Goal: Task Accomplishment & Management: Manage account settings

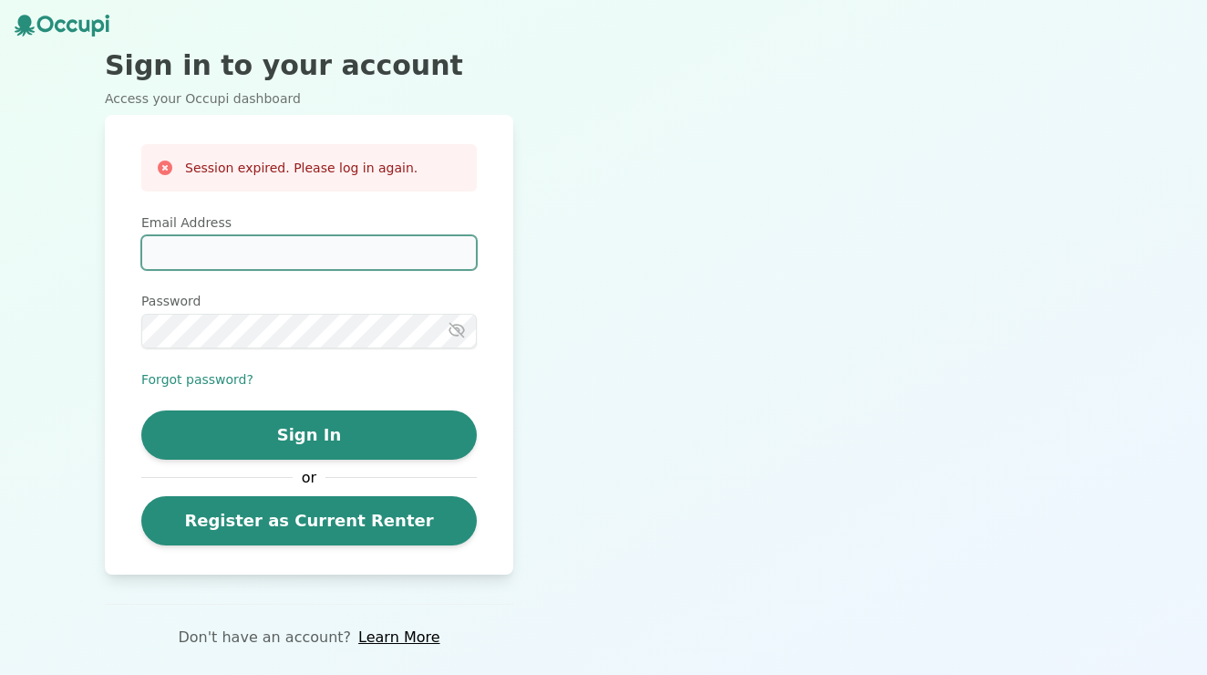
type input "**********"
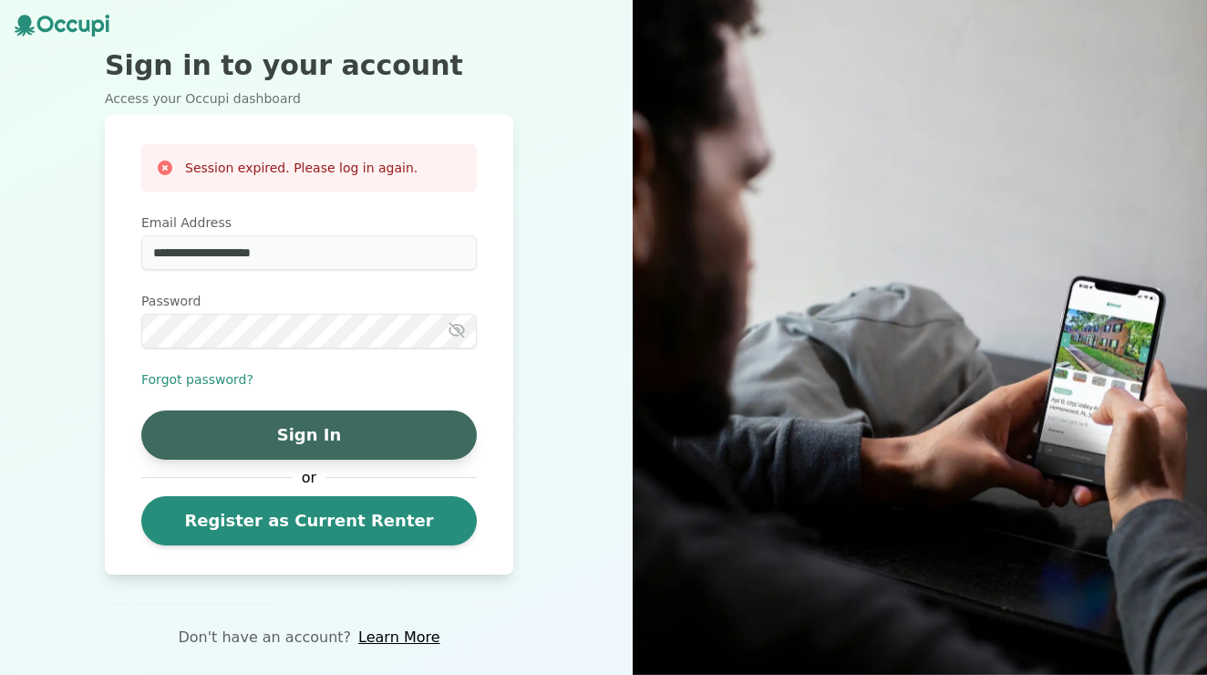
click at [401, 424] on button "Sign In" at bounding box center [309, 434] width 336 height 49
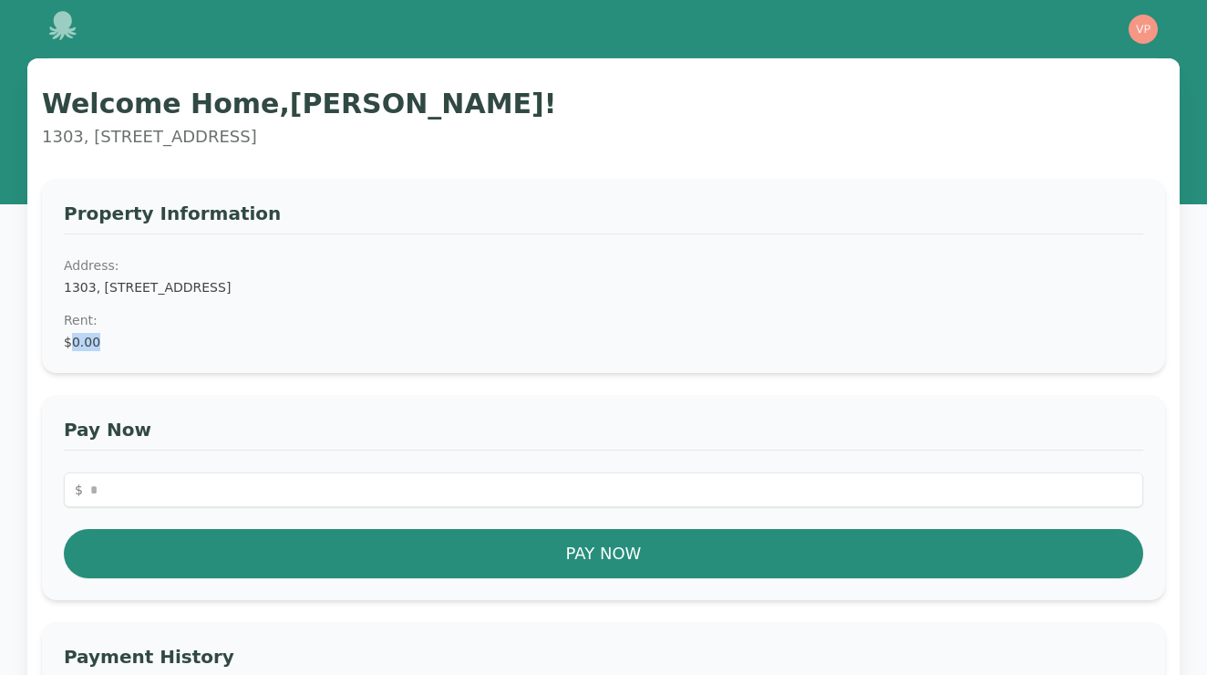
drag, startPoint x: 71, startPoint y: 340, endPoint x: 99, endPoint y: 340, distance: 28.3
click at [99, 340] on dd "$0.00" at bounding box center [604, 342] width 1080 height 18
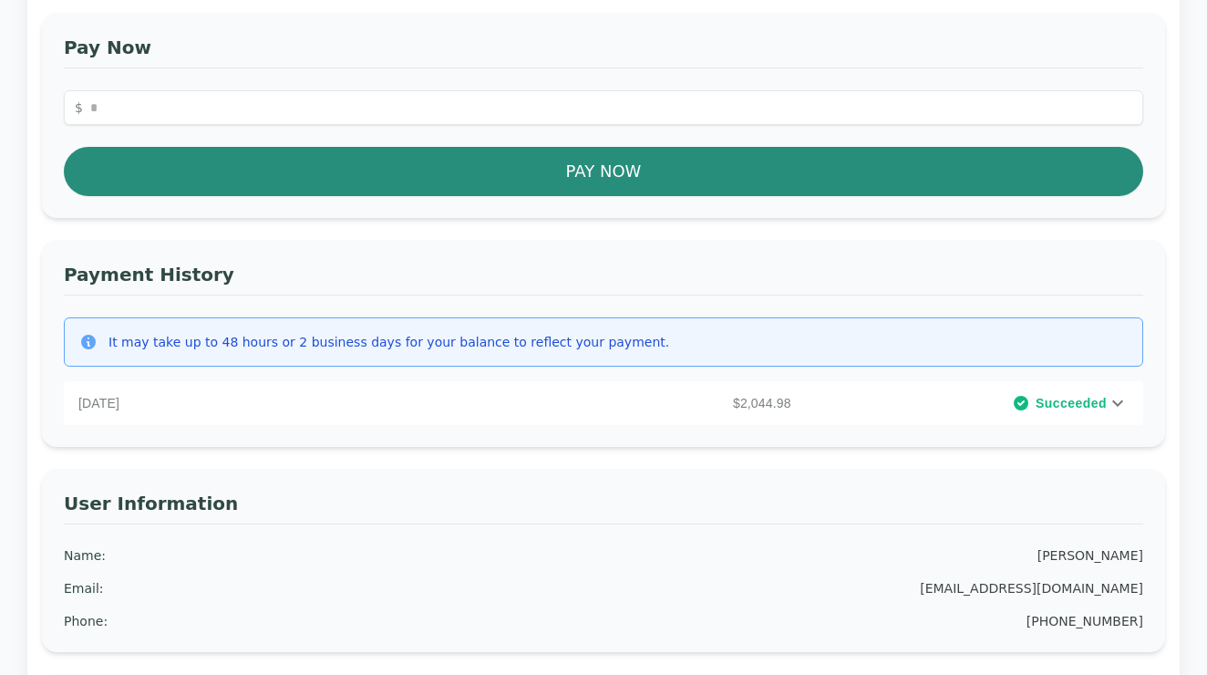
scroll to position [420, 0]
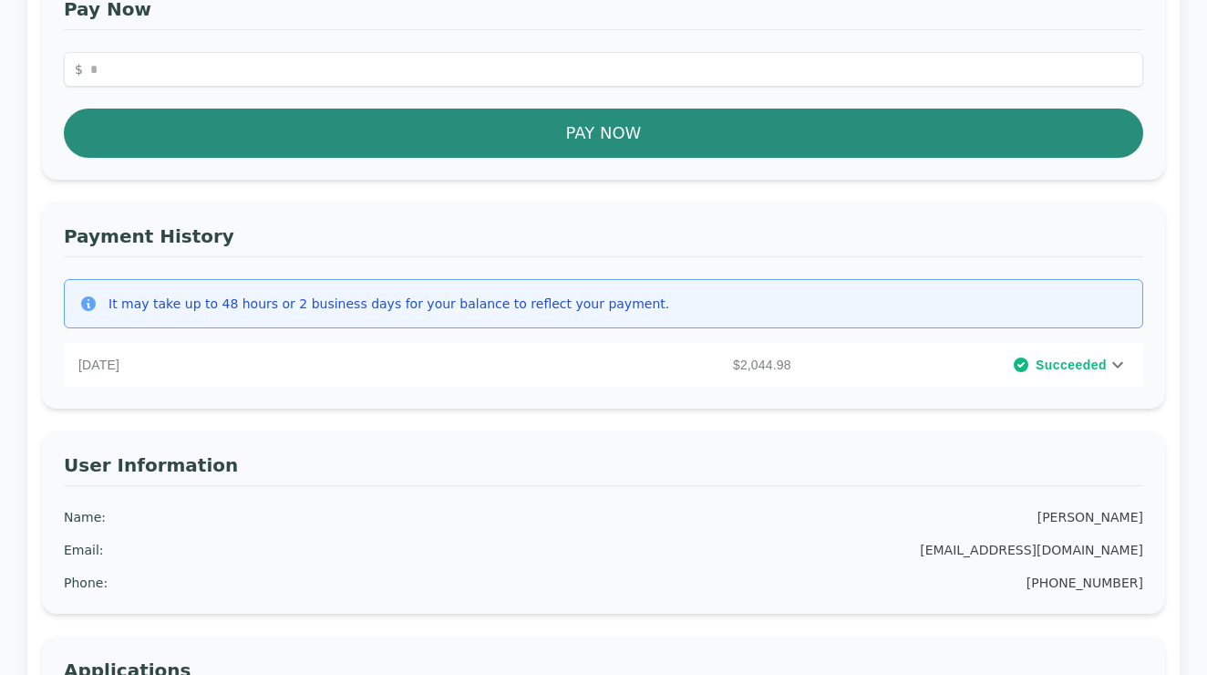
click at [1107, 368] on icon at bounding box center [1118, 365] width 22 height 22
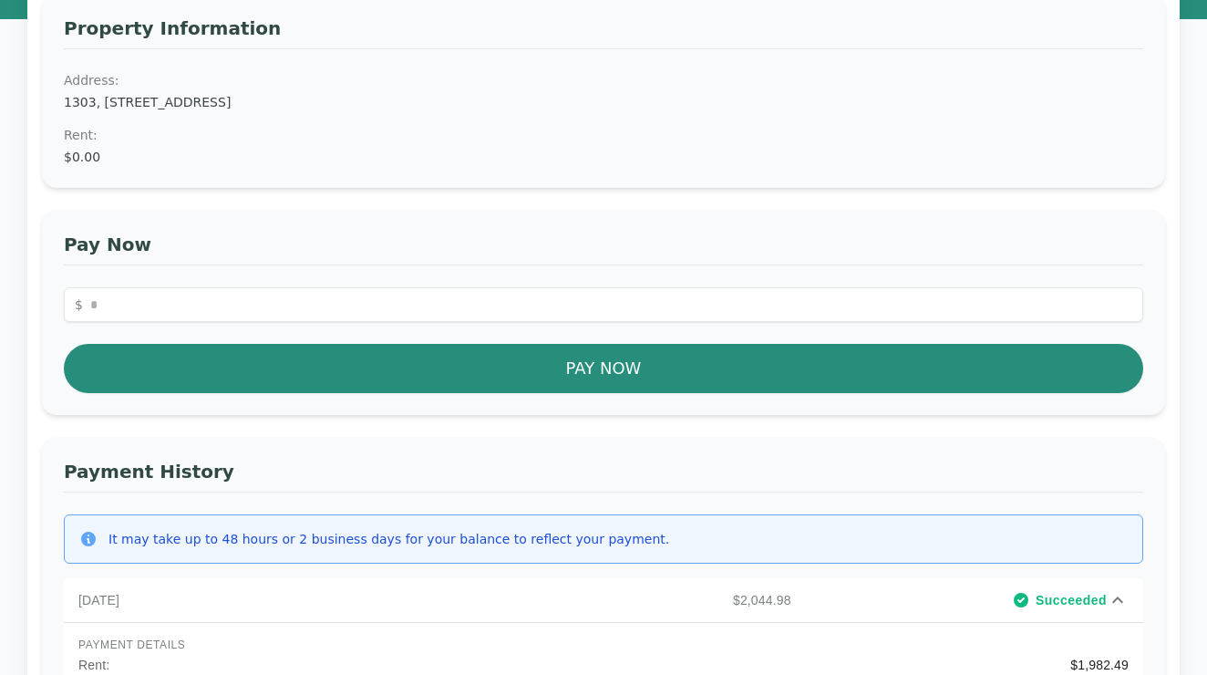
scroll to position [84, 0]
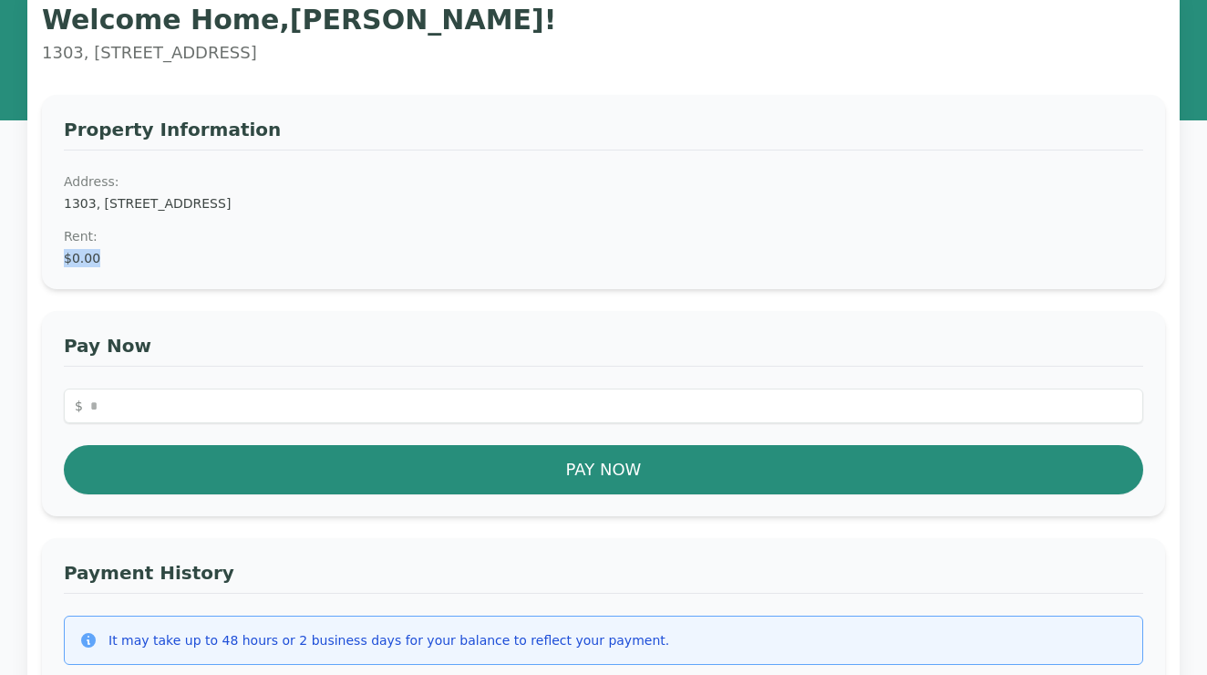
drag, startPoint x: 63, startPoint y: 255, endPoint x: 106, endPoint y: 256, distance: 42.9
click at [106, 256] on div "Property Information Address: 1303, 335 N. Magnolia Ave. #1303, Orlando, FL 328…" at bounding box center [604, 192] width 1124 height 194
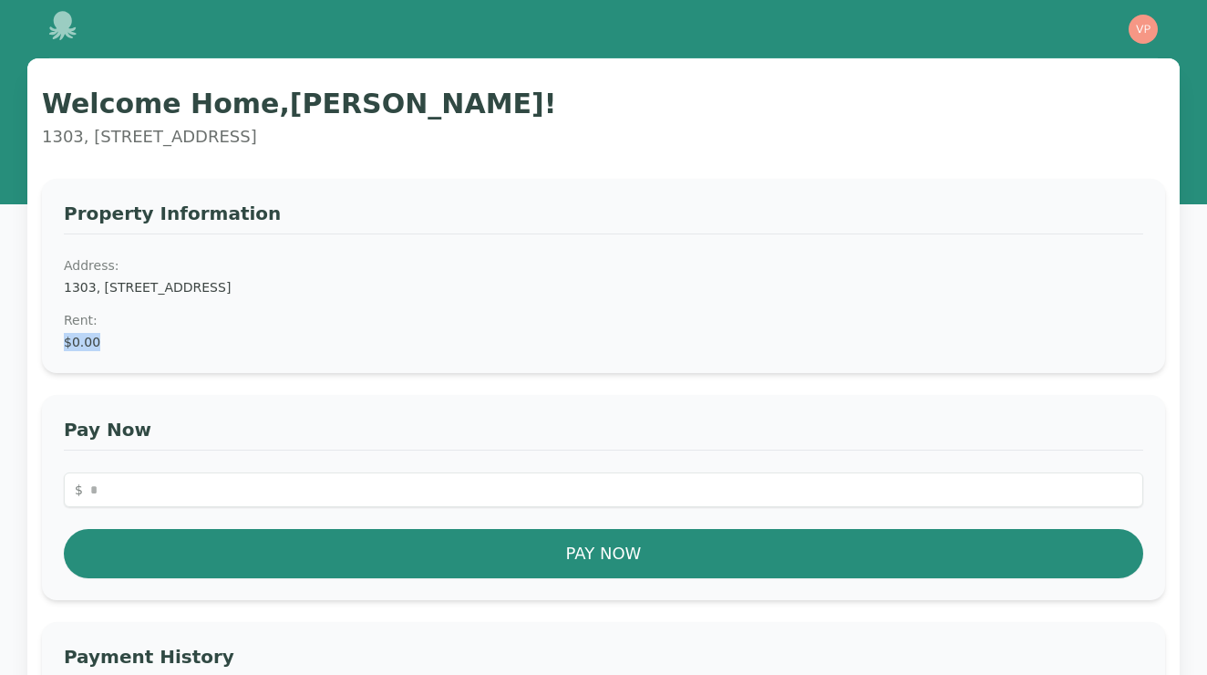
scroll to position [0, 0]
click at [62, 23] on icon at bounding box center [62, 25] width 27 height 29
